Goal: Transaction & Acquisition: Book appointment/travel/reservation

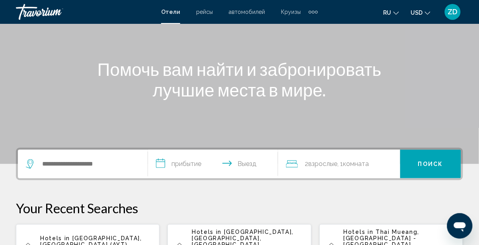
scroll to position [78, 0]
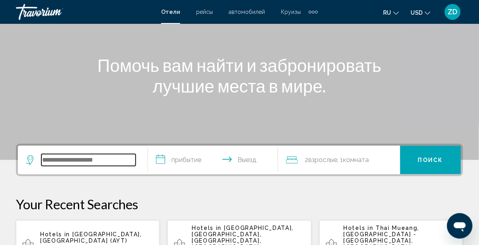
click at [97, 162] on input "Search widget" at bounding box center [88, 160] width 94 height 12
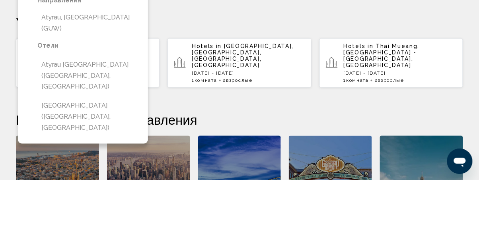
scroll to position [196, 0]
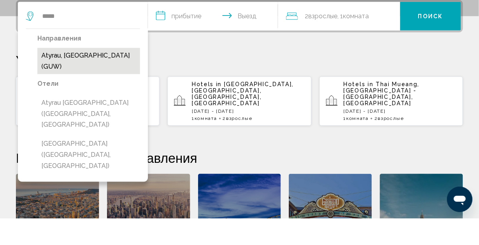
click at [116, 85] on button "Atyrau, [GEOGRAPHIC_DATA] (GUW)" at bounding box center [88, 87] width 103 height 26
type input "**********"
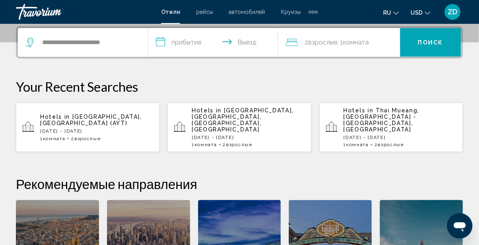
click at [194, 43] on input "**********" at bounding box center [214, 43] width 133 height 31
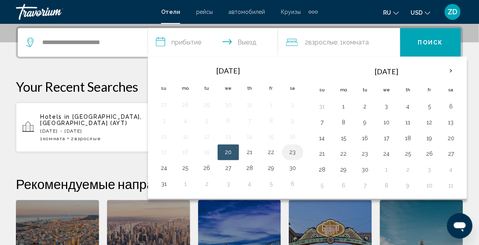
click at [292, 152] on button "23" at bounding box center [292, 152] width 13 height 11
click at [169, 169] on button "24" at bounding box center [164, 168] width 13 height 11
type input "**********"
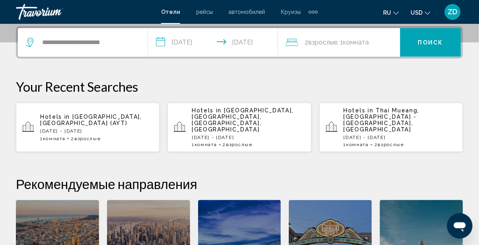
click at [330, 45] on span "Взрослые" at bounding box center [323, 43] width 29 height 8
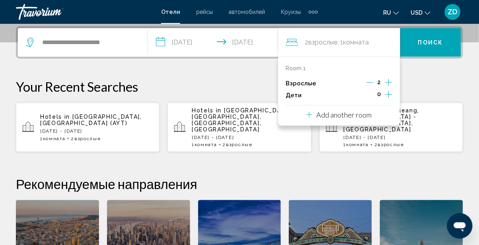
click at [371, 84] on icon "Decrement adults" at bounding box center [369, 82] width 7 height 7
click at [436, 48] on button "Поиск" at bounding box center [430, 42] width 61 height 29
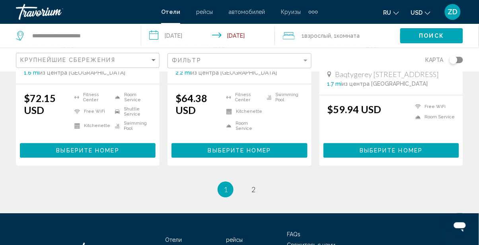
scroll to position [1144, 0]
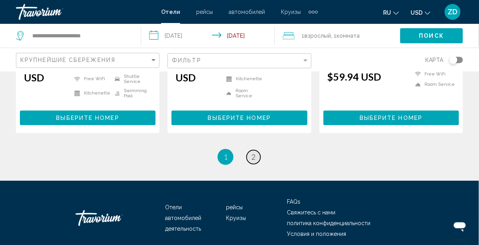
click at [255, 153] on span "2" at bounding box center [253, 157] width 4 height 9
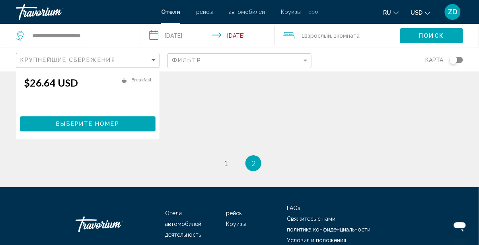
scroll to position [529, 0]
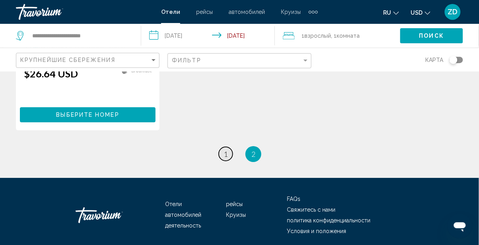
click at [227, 153] on span "1" at bounding box center [226, 154] width 4 height 9
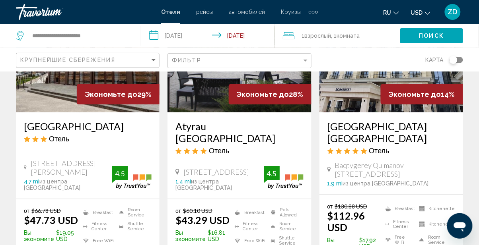
scroll to position [145, 0]
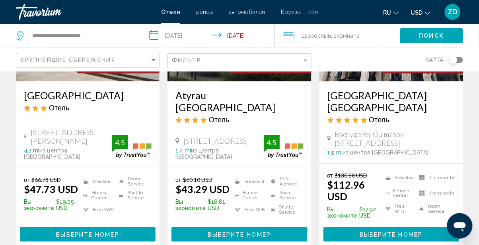
click at [271, 228] on button "Выберите номер" at bounding box center [239, 235] width 136 height 15
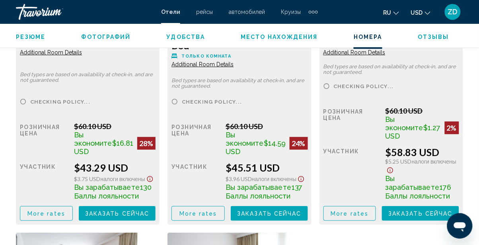
scroll to position [1347, 0]
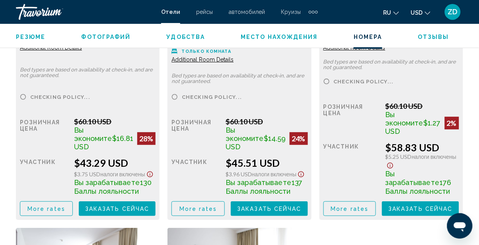
click at [150, 212] on span "Заказать сейчас" at bounding box center [117, 209] width 64 height 6
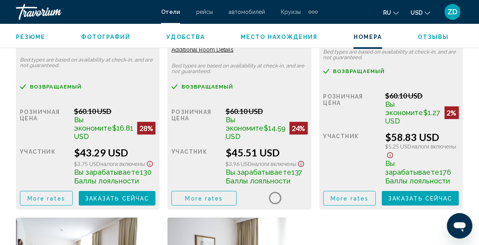
scroll to position [1356, 0]
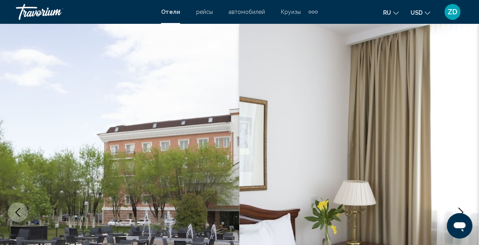
scroll to position [90, 0]
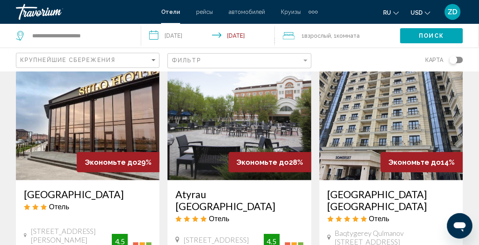
scroll to position [48, 0]
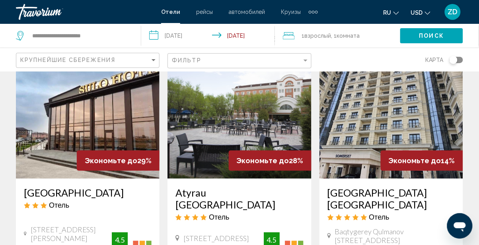
click at [428, 114] on img "Main content" at bounding box center [391, 115] width 144 height 127
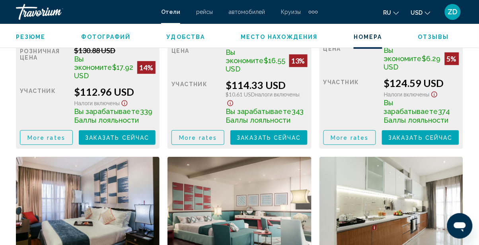
scroll to position [1412, 0]
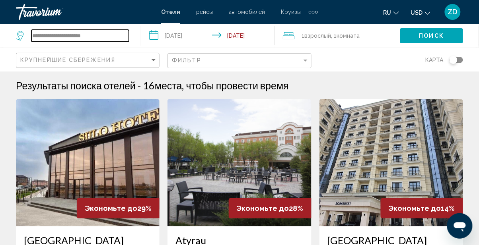
click at [118, 38] on input "**********" at bounding box center [79, 36] width 97 height 12
type input "*******"
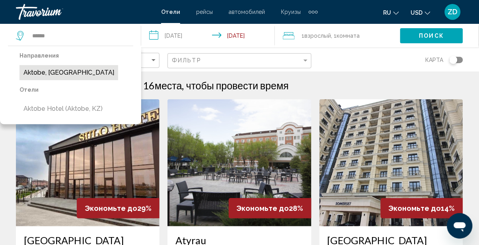
click at [98, 76] on button "Aktobe, [GEOGRAPHIC_DATA]" at bounding box center [68, 72] width 99 height 15
type input "**********"
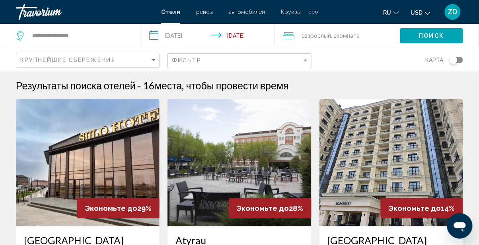
click at [439, 39] on button "Поиск" at bounding box center [431, 35] width 63 height 15
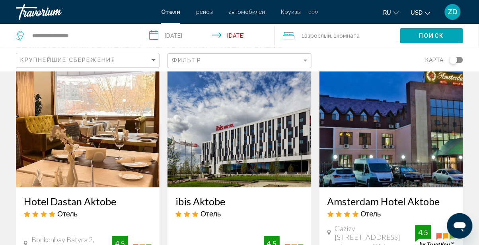
scroll to position [36, 0]
